Goal: Information Seeking & Learning: Find contact information

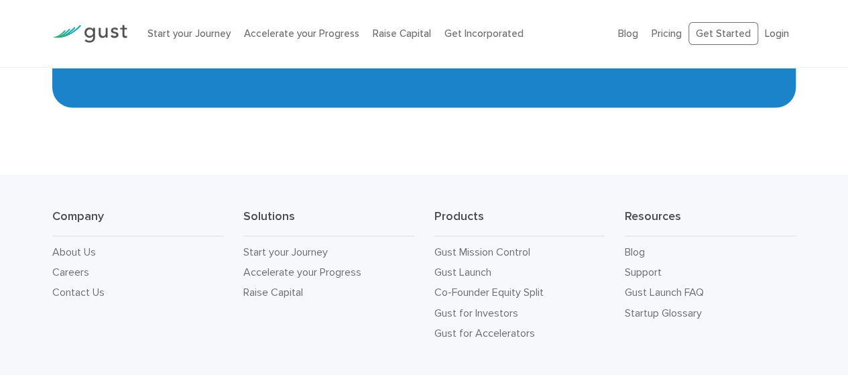
scroll to position [6259, 0]
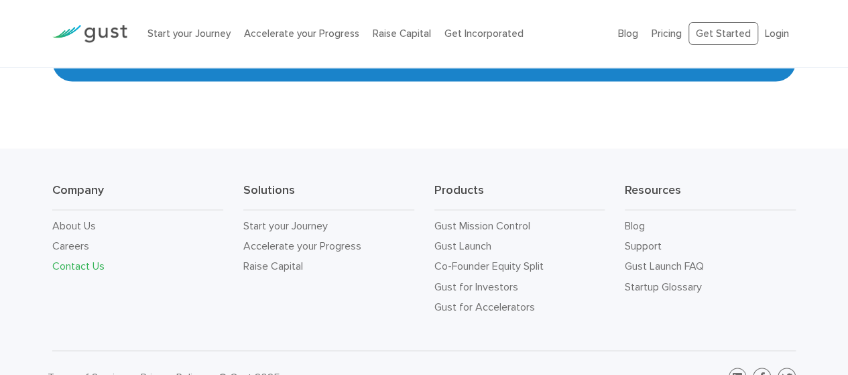
click at [98, 259] on link "Contact Us" at bounding box center [78, 265] width 52 height 13
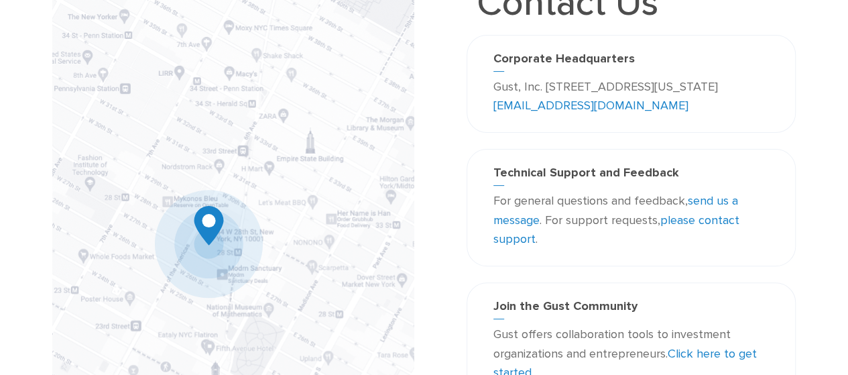
scroll to position [67, 0]
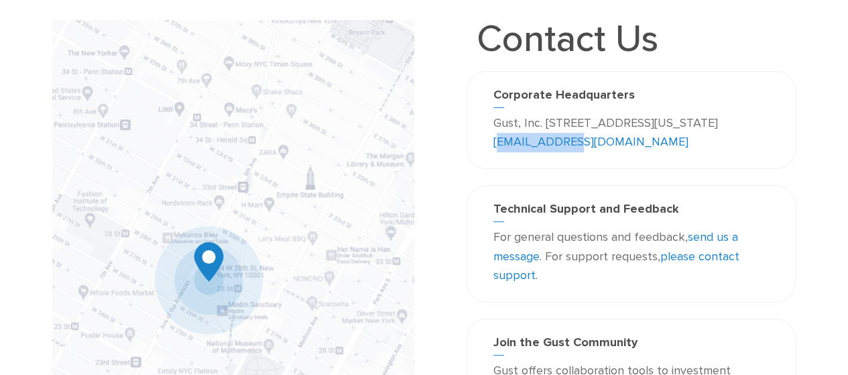
drag, startPoint x: 664, startPoint y: 143, endPoint x: 573, endPoint y: 151, distance: 92.2
click at [573, 151] on p "Gust, Inc. [STREET_ADDRESS][US_STATE] [EMAIL_ADDRESS][DOMAIN_NAME]" at bounding box center [631, 133] width 276 height 39
click at [678, 151] on p "Gust, Inc. [STREET_ADDRESS][US_STATE] [EMAIL_ADDRESS][DOMAIN_NAME]" at bounding box center [631, 133] width 276 height 39
drag, startPoint x: 660, startPoint y: 145, endPoint x: 572, endPoint y: 147, distance: 87.9
click at [572, 147] on p "Gust, Inc. [STREET_ADDRESS][US_STATE] [EMAIL_ADDRESS][DOMAIN_NAME]" at bounding box center [631, 133] width 276 height 39
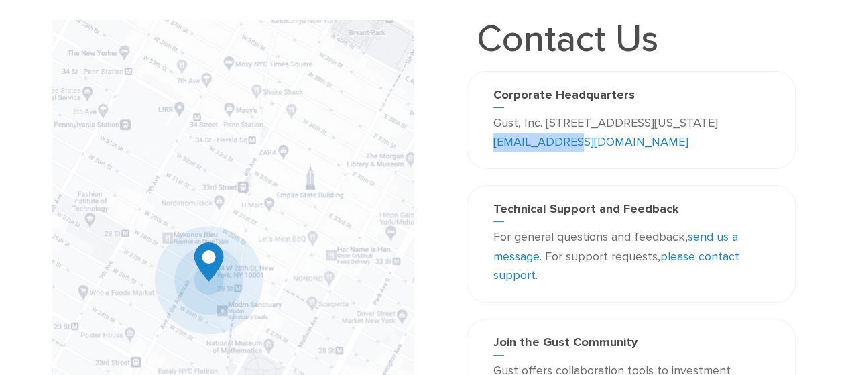
copy link "[EMAIL_ADDRESS][DOMAIN_NAME]"
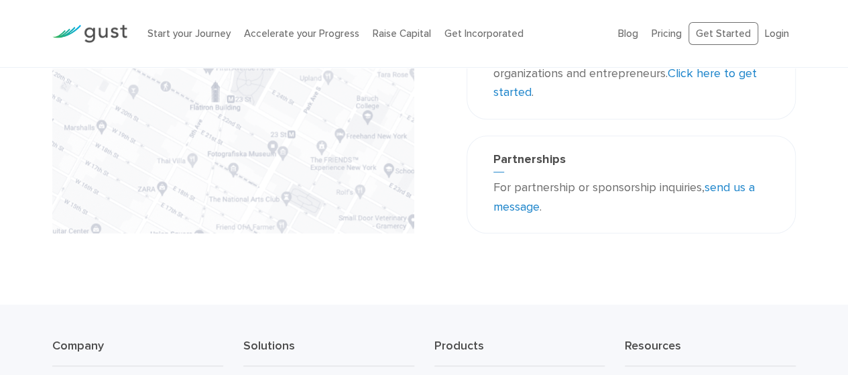
scroll to position [402, 0]
